Goal: Transaction & Acquisition: Obtain resource

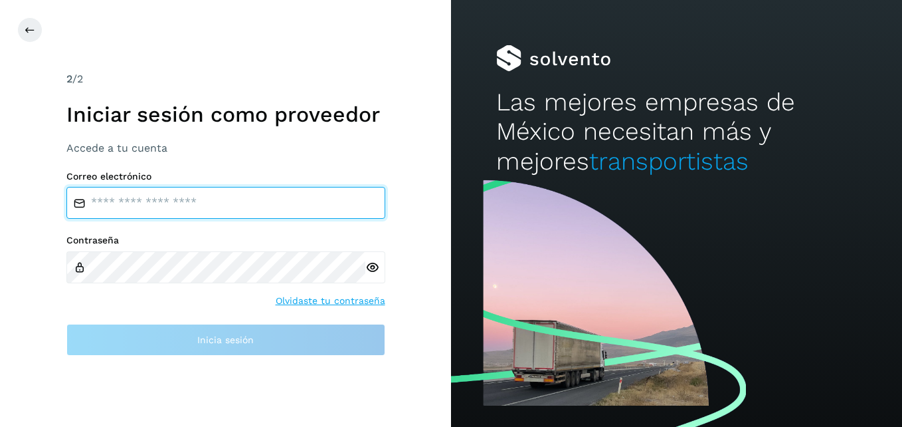
click at [142, 215] on input "email" at bounding box center [225, 203] width 319 height 32
paste input "**********"
type input "**********"
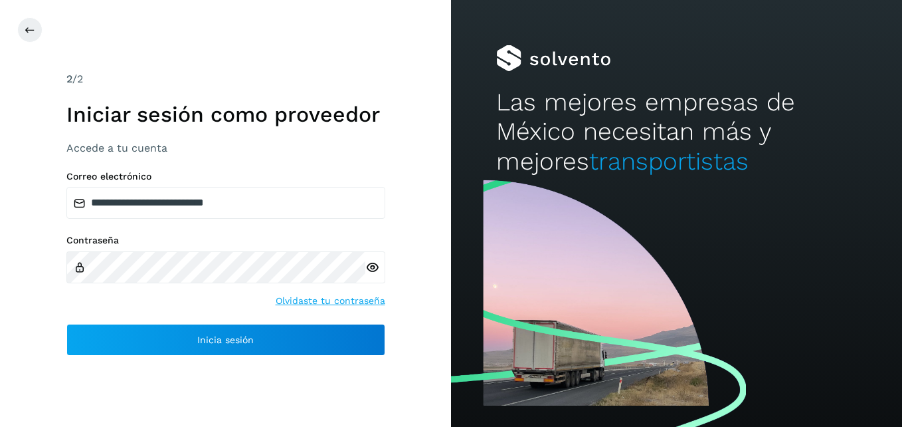
click at [373, 262] on icon at bounding box center [372, 267] width 14 height 14
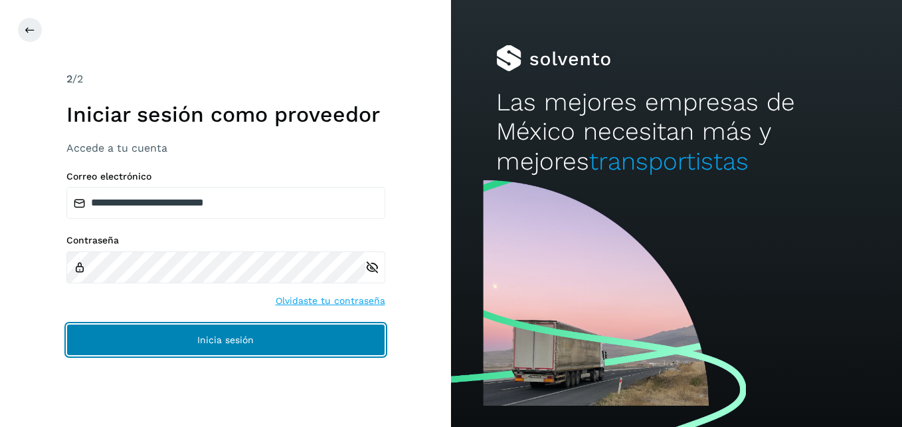
click at [254, 340] on button "Inicia sesión" at bounding box center [225, 340] width 319 height 32
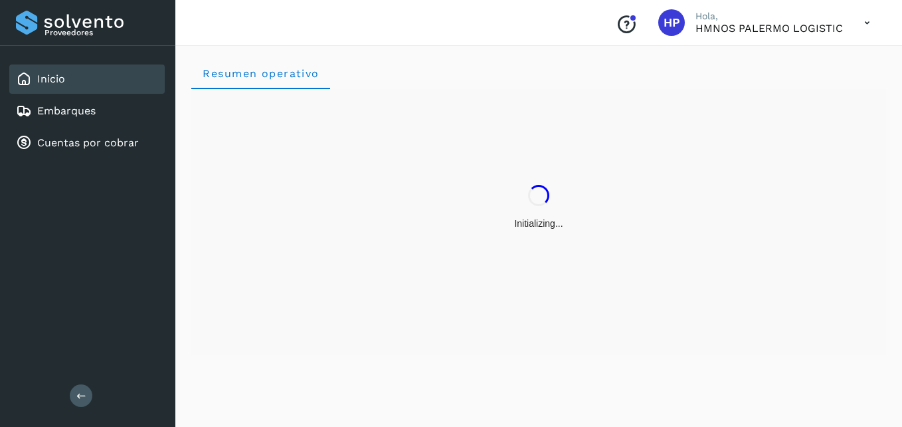
click at [199, 332] on div "Initializing..." at bounding box center [538, 222] width 695 height 266
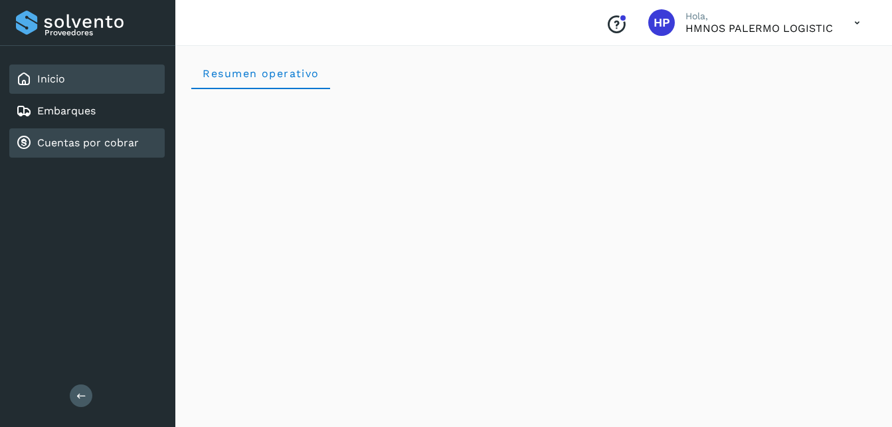
click at [98, 142] on link "Cuentas por cobrar" at bounding box center [88, 142] width 102 height 13
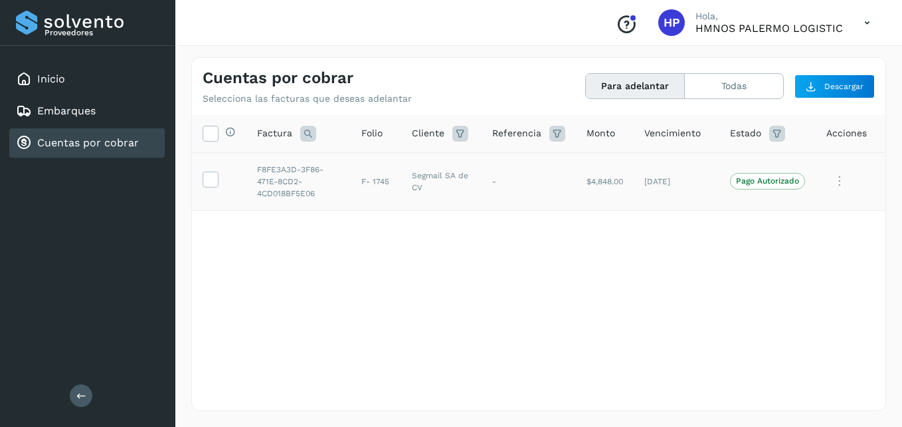
click at [837, 183] on icon at bounding box center [840, 180] width 27 height 27
click at [473, 267] on div at bounding box center [451, 213] width 902 height 427
click at [866, 18] on icon at bounding box center [867, 22] width 27 height 27
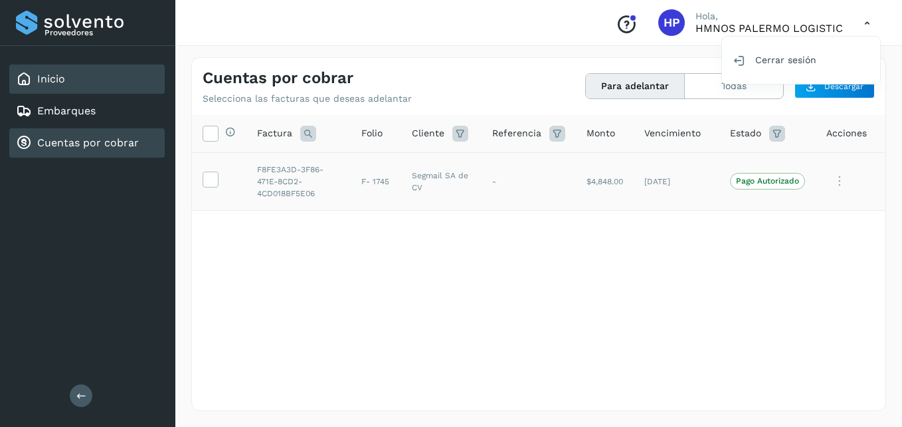
click at [45, 76] on link "Inicio" at bounding box center [51, 78] width 28 height 13
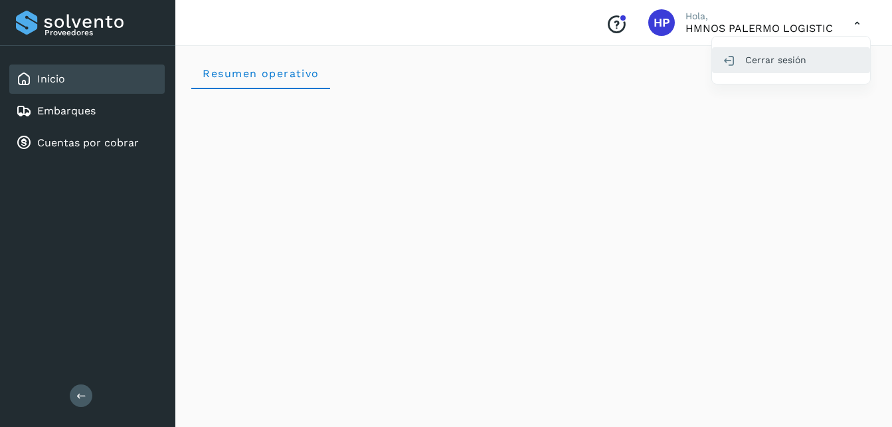
click at [765, 64] on div "Cerrar sesión" at bounding box center [791, 59] width 158 height 25
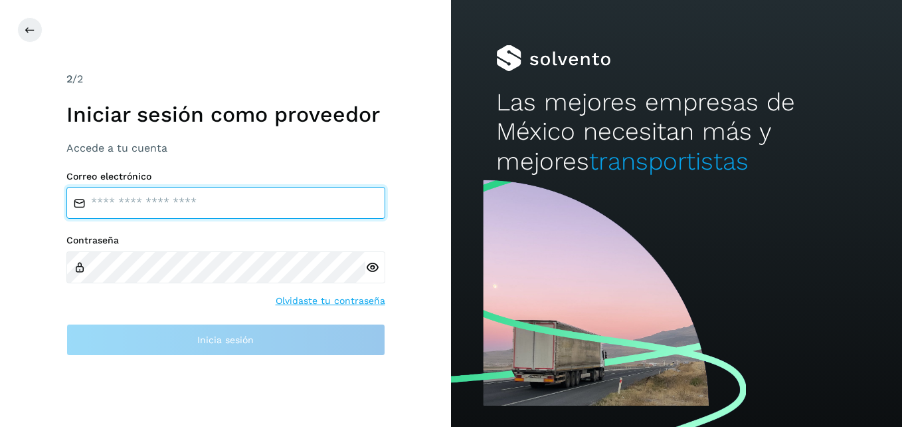
click at [205, 203] on input "email" at bounding box center [225, 203] width 319 height 32
type input "**********"
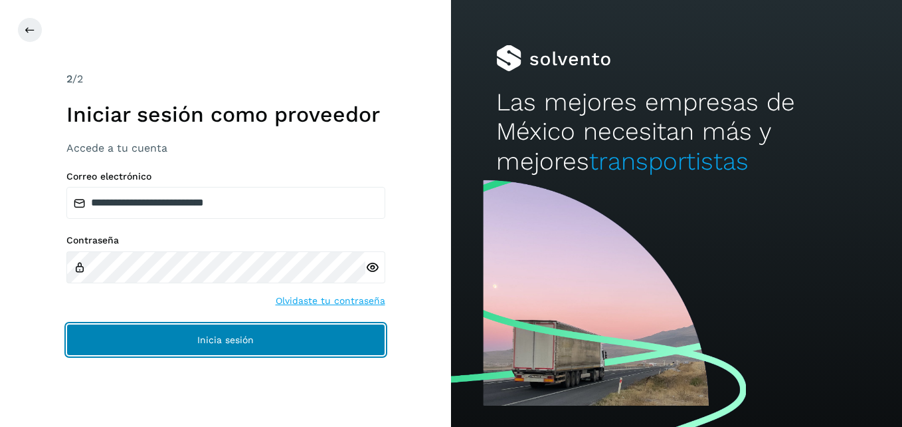
click at [328, 334] on button "Inicia sesión" at bounding box center [225, 340] width 319 height 32
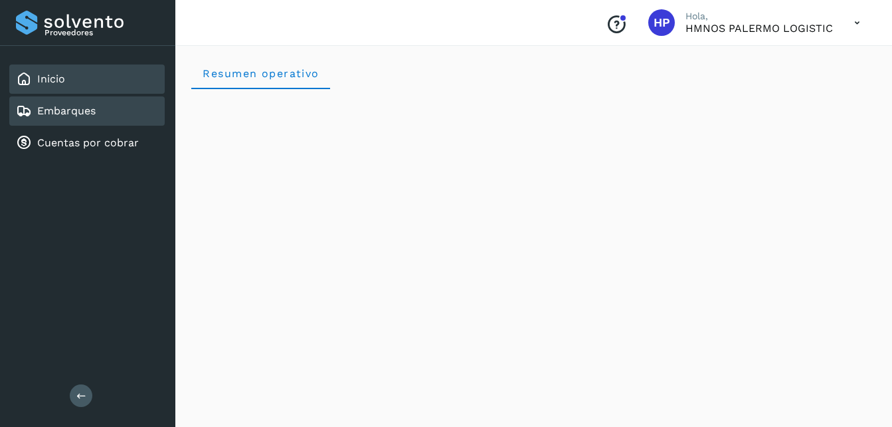
click at [80, 114] on link "Embarques" at bounding box center [66, 110] width 58 height 13
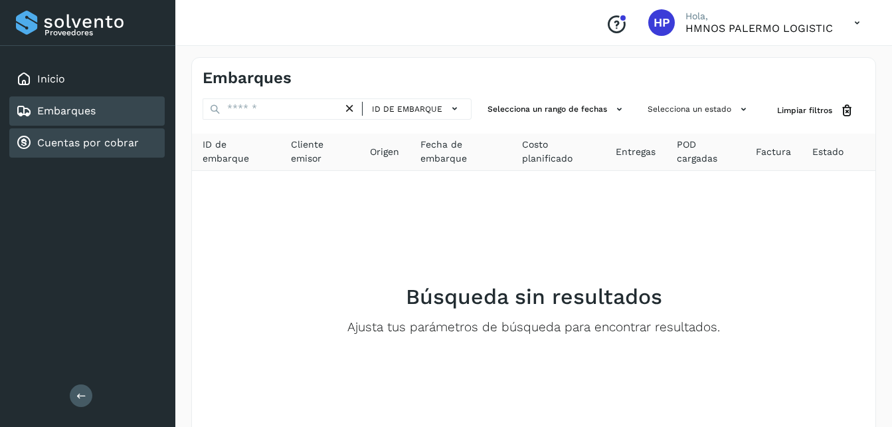
click at [99, 142] on link "Cuentas por cobrar" at bounding box center [88, 142] width 102 height 13
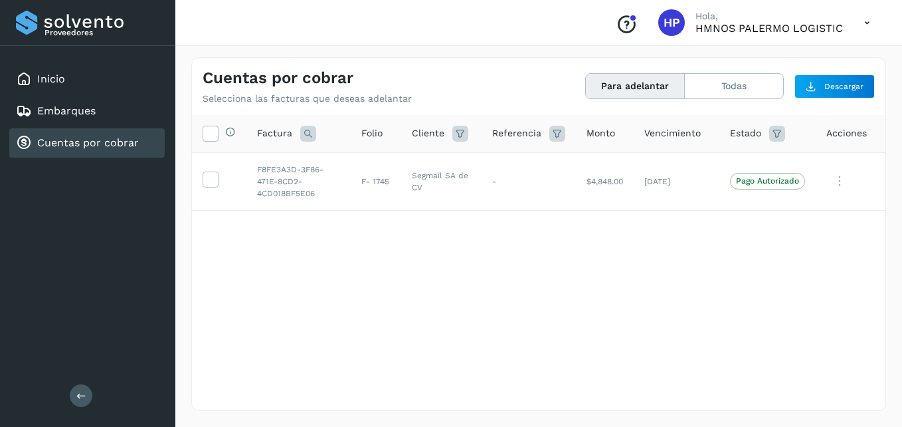
click at [862, 23] on icon at bounding box center [867, 22] width 27 height 27
click at [633, 28] on div at bounding box center [451, 213] width 902 height 427
click at [625, 22] on icon "Conoce nuestros beneficios" at bounding box center [626, 24] width 21 height 21
click at [635, 258] on div "Selecciona todas las facturas disponibles para adelanto Factura Folio Cliente R…" at bounding box center [539, 235] width 694 height 241
click at [203, 183] on icon at bounding box center [210, 178] width 14 height 14
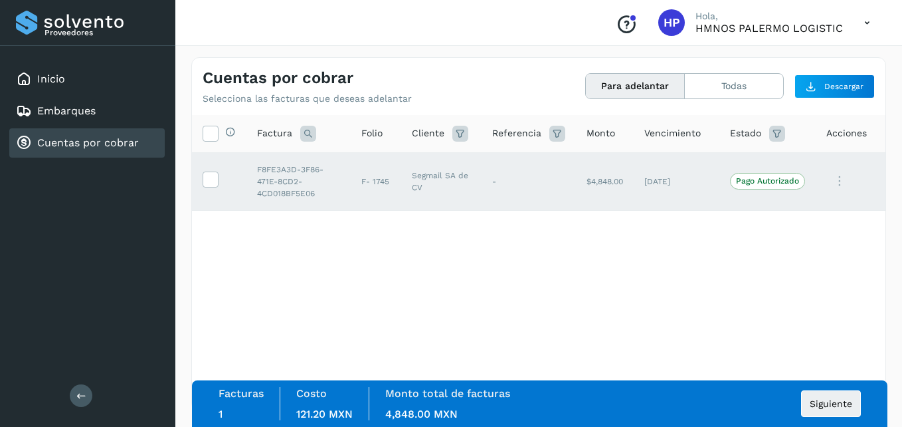
click at [711, 299] on div "Selecciona todas las facturas disponibles para adelanto Factura Folio Cliente R…" at bounding box center [539, 235] width 694 height 241
click at [440, 335] on div "Selecciona todas las facturas disponibles para adelanto Factura Folio Cliente R…" at bounding box center [539, 235] width 694 height 241
drag, startPoint x: 205, startPoint y: 178, endPoint x: 312, endPoint y: 263, distance: 136.7
click at [206, 178] on icon at bounding box center [210, 178] width 14 height 14
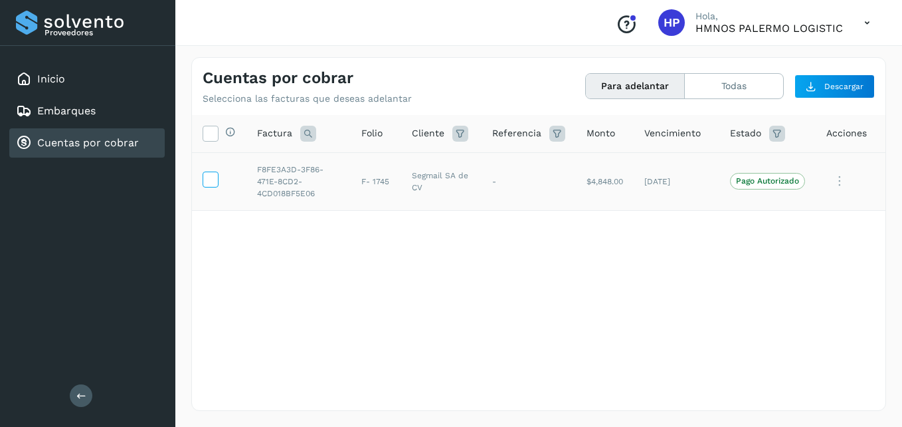
click at [211, 183] on icon at bounding box center [210, 178] width 14 height 14
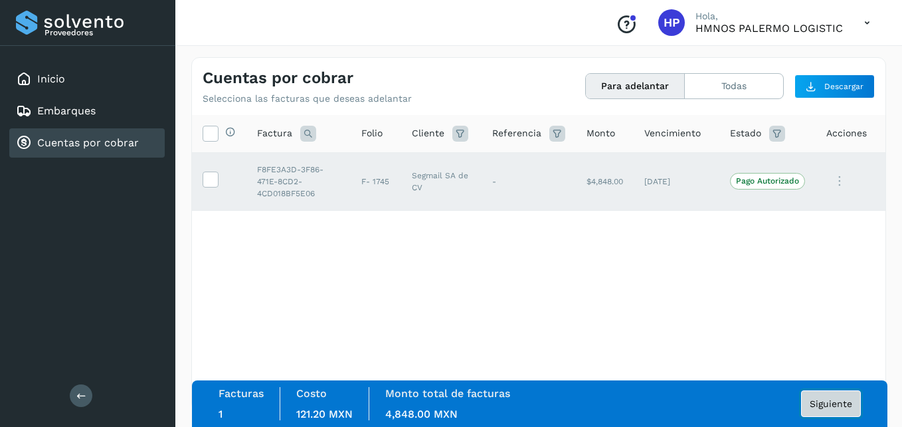
click at [832, 411] on button "Siguiente" at bounding box center [831, 403] width 60 height 27
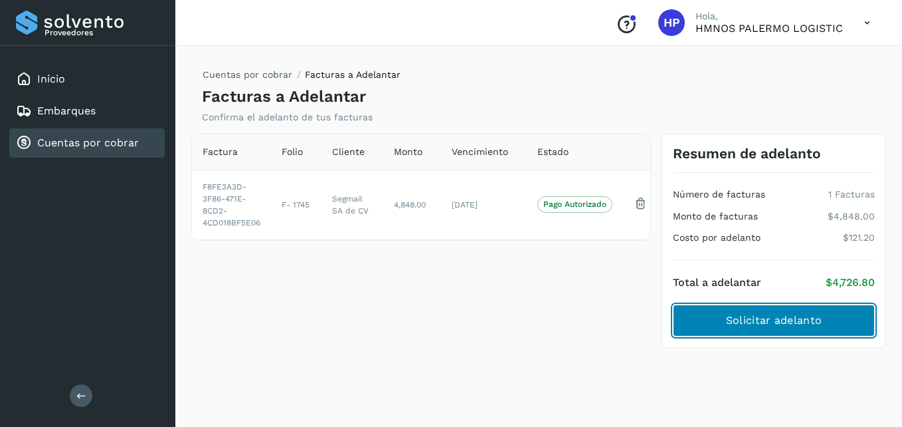
click at [770, 320] on span "Solicitar adelanto" at bounding box center [774, 320] width 96 height 15
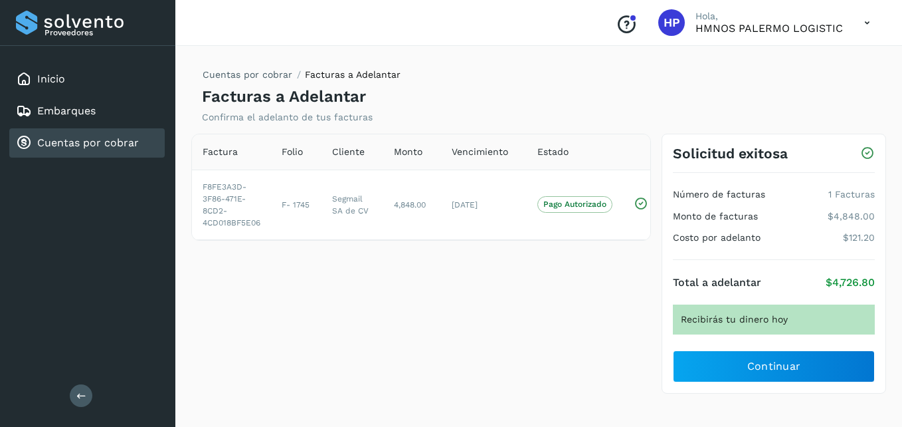
click at [75, 389] on button at bounding box center [81, 395] width 23 height 23
